Goal: Transaction & Acquisition: Purchase product/service

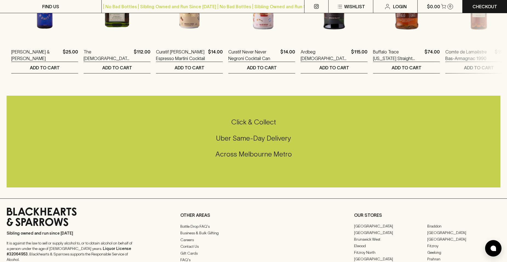
scroll to position [1354, 0]
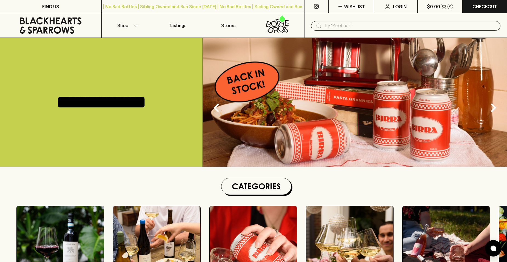
drag, startPoint x: 208, startPoint y: 120, endPoint x: 365, endPoint y: 120, distance: 156.8
click at [365, 120] on div "**********" at bounding box center [253, 102] width 507 height 129
click at [494, 105] on icon "Next" at bounding box center [494, 108] width 18 height 18
click at [494, 107] on icon "Next" at bounding box center [493, 107] width 5 height 9
click at [218, 106] on icon "Previous" at bounding box center [217, 108] width 18 height 18
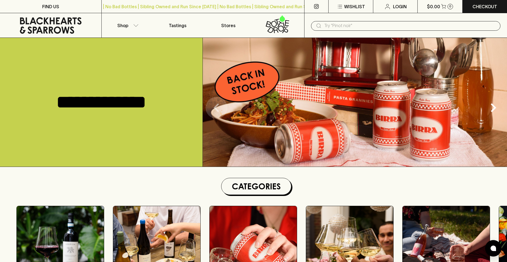
click at [218, 106] on icon "Previous" at bounding box center [217, 108] width 18 height 18
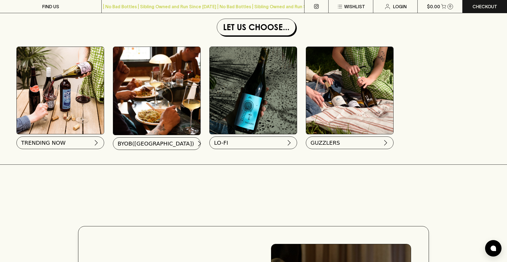
scroll to position [521, 0]
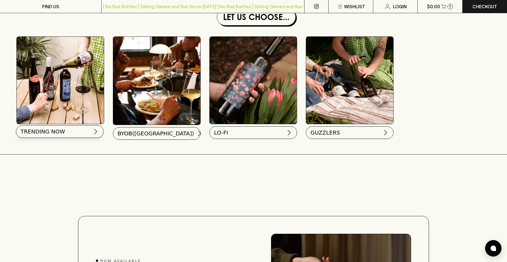
click at [100, 138] on button "TRENDING NOW" at bounding box center [60, 131] width 88 height 13
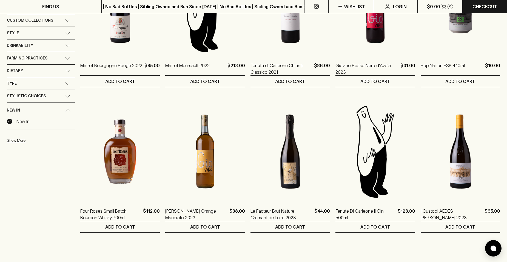
scroll to position [165, 0]
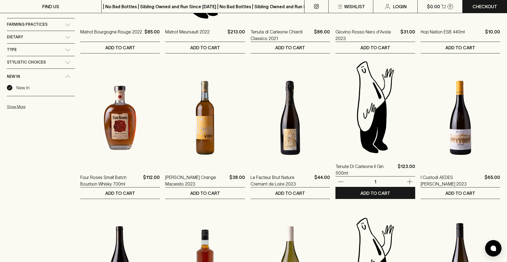
click at [389, 120] on img at bounding box center [376, 107] width 80 height 96
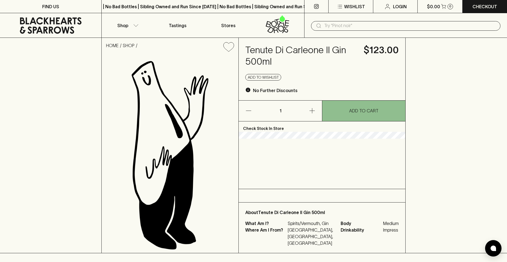
click at [186, 131] on img at bounding box center [170, 154] width 137 height 197
drag, startPoint x: 154, startPoint y: 128, endPoint x: 185, endPoint y: 128, distance: 30.4
